Goal: Register for event/course

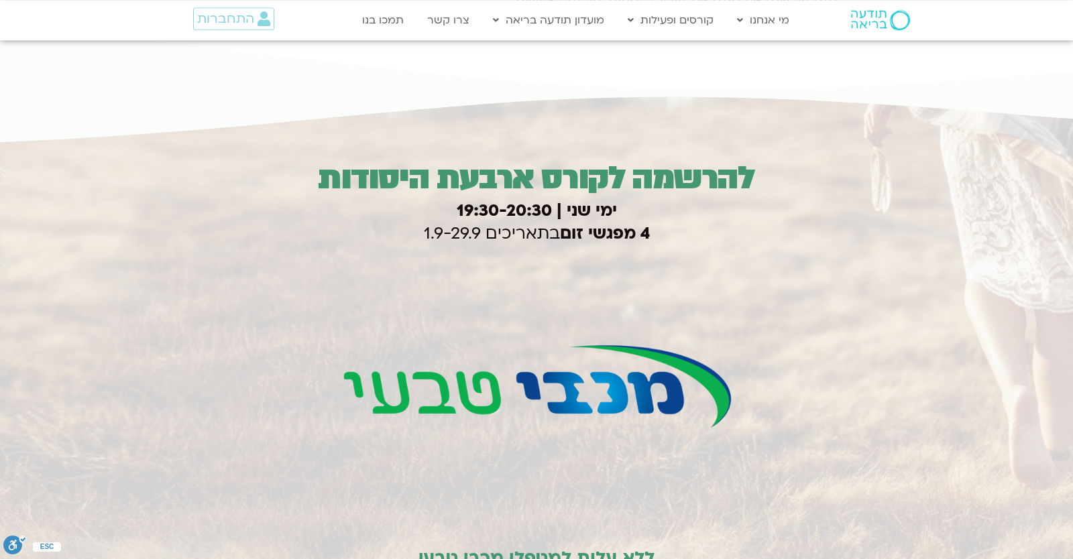
scroll to position [1894, 0]
click at [960, 172] on div "להרשמה לקורס ארבעת היסודות ימי שני | 19:30-20:3 0 4 מפגשי זום בתאריכים 1.9-29.9…" at bounding box center [536, 480] width 1073 height 771
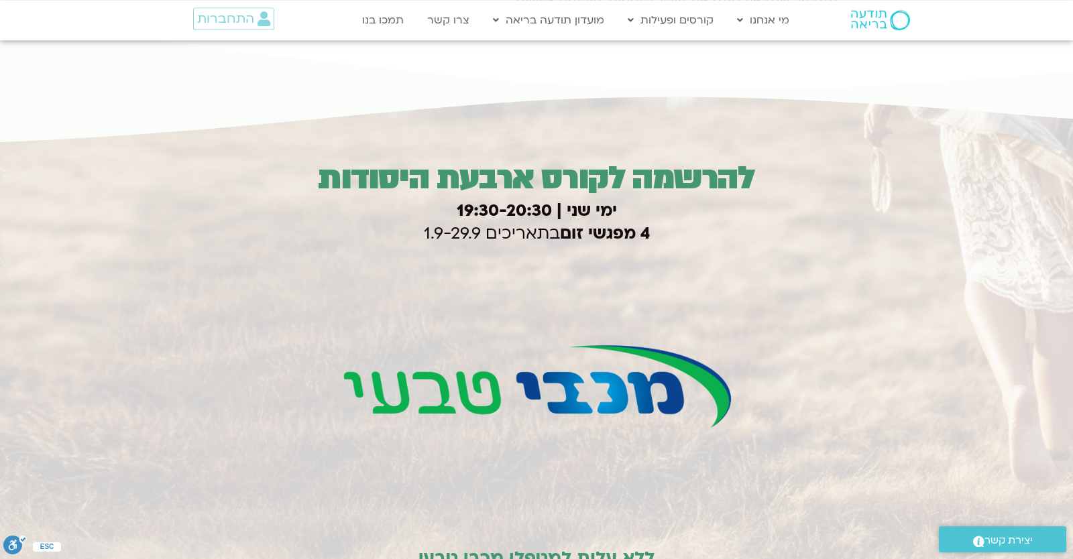
paste input "6904636"
type input "6904636"
type input "check"
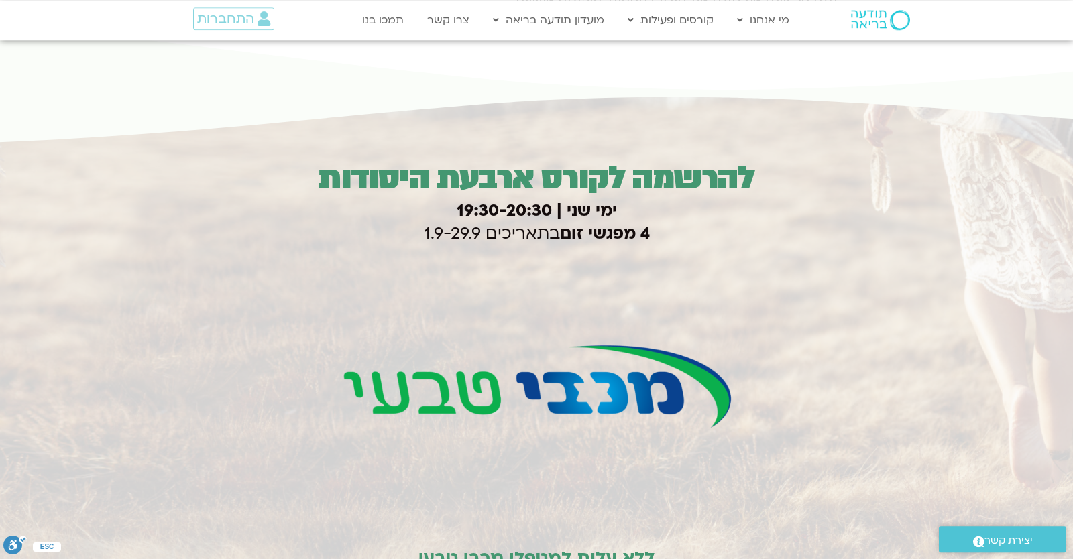
type input "yonatanrf3@gmail.com"
type input "0546099041"
click at [490, 209] on h3 "ימי שני | 19:30-20:3 0 4 מפגשי זום בתאריכים 1.9-29.9" at bounding box center [537, 222] width 654 height 45
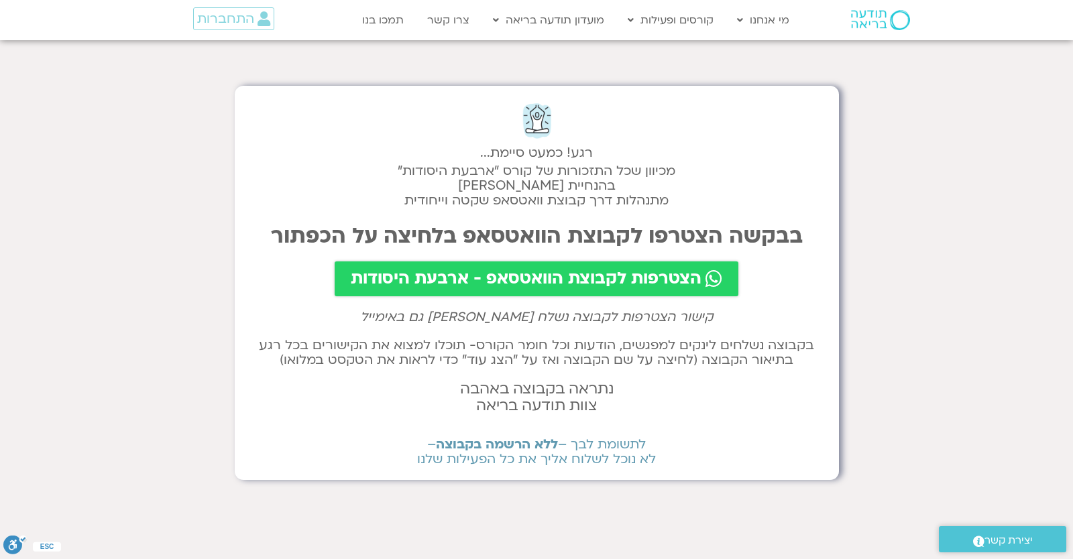
click at [398, 270] on span "הצטרפות לקבוצת הוואטסאפ - ארבעת היסודות" at bounding box center [526, 279] width 351 height 19
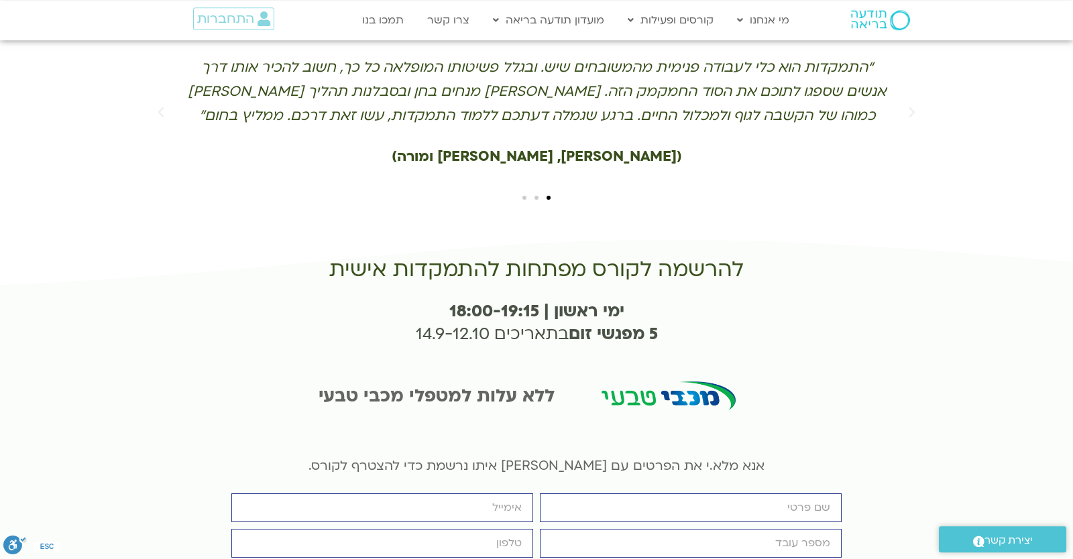
scroll to position [2992, 0]
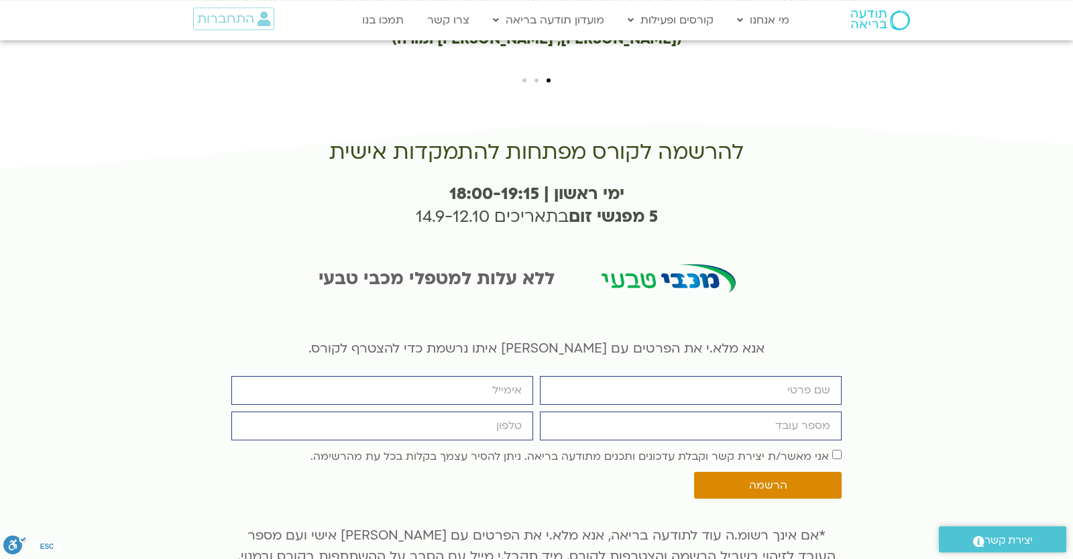
click at [522, 339] on p "אנא מלא.י את הפרטים עם [PERSON_NAME] איתו נרשמת כדי להצטרף לקורס." at bounding box center [536, 349] width 610 height 21
click at [541, 339] on p "אנא מלא.י את הפרטים עם [PERSON_NAME] איתו נרשמת כדי להצטרף לקורס." at bounding box center [536, 349] width 610 height 21
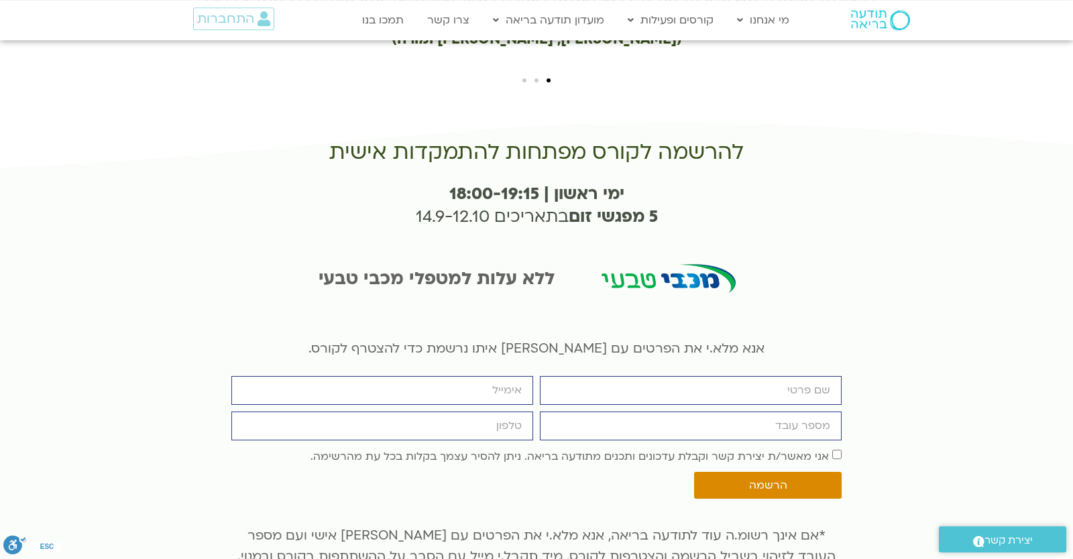
click at [541, 339] on p "אנא מלא.י את הפרטים עם [PERSON_NAME] איתו נרשמת כדי להצטרף לקורס." at bounding box center [536, 349] width 610 height 21
click at [129, 229] on div "ללא עלות למטפלי מכבי טבעי" at bounding box center [536, 282] width 1073 height 107
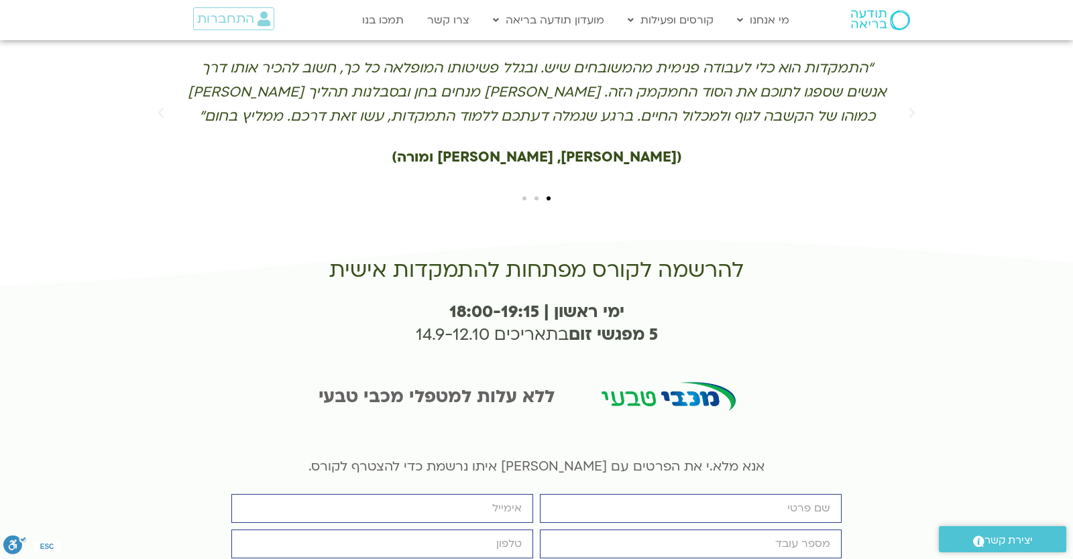
scroll to position [2992, 0]
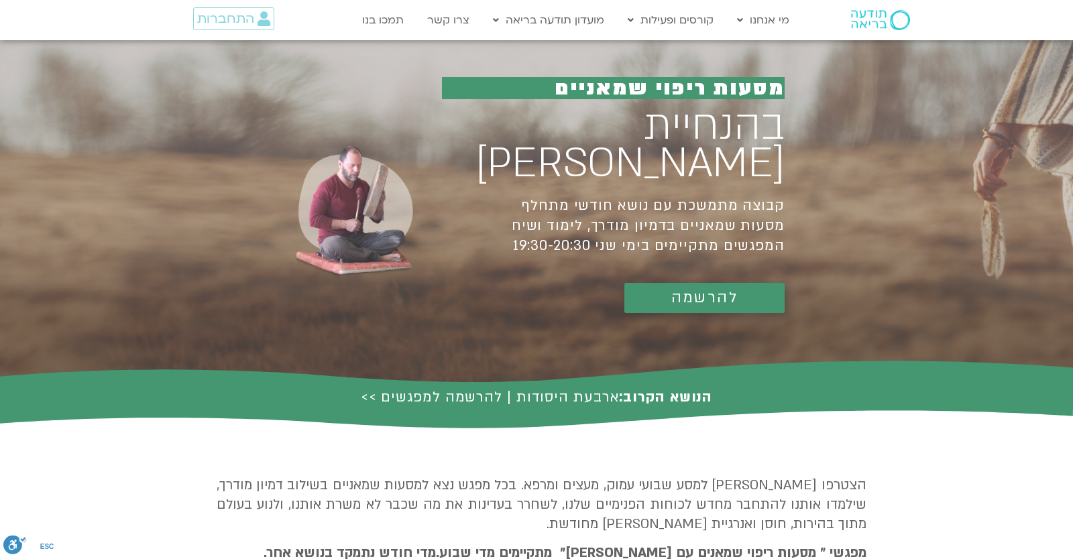
scroll to position [1894, 0]
